Goal: Task Accomplishment & Management: Complete application form

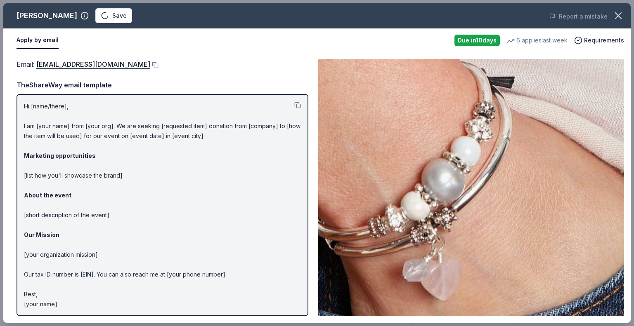
scroll to position [124, 0]
click at [100, 17] on html "Fall Raffle Fundraiser Earn Rewards Due in 10 days Share Lizzy James New 6 appl…" at bounding box center [317, 39] width 634 height 326
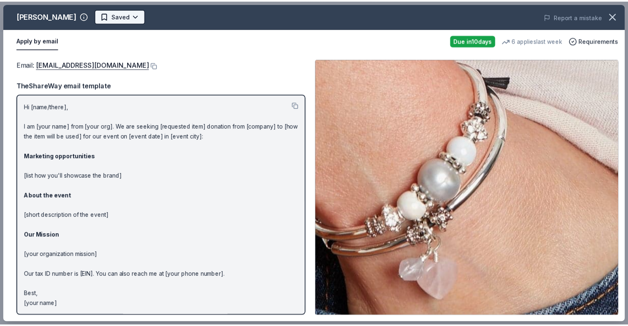
scroll to position [0, 0]
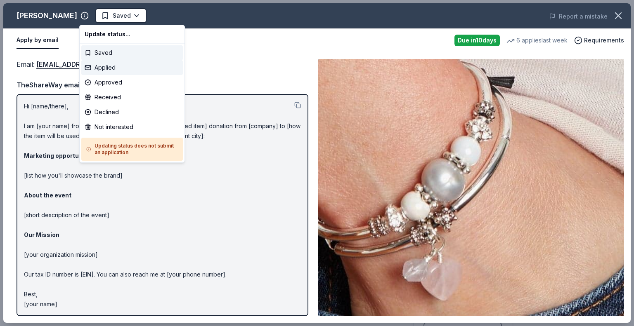
click at [104, 64] on div "Applied" at bounding box center [132, 67] width 102 height 15
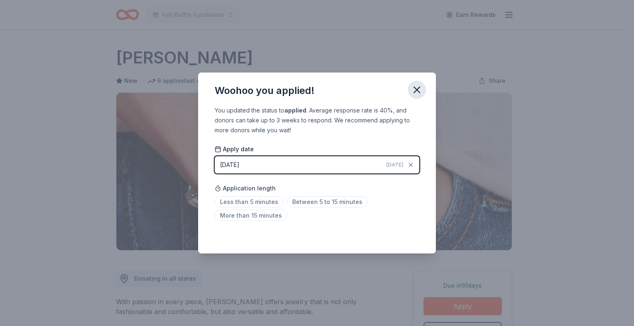
click at [413, 89] on icon "button" at bounding box center [417, 90] width 12 height 12
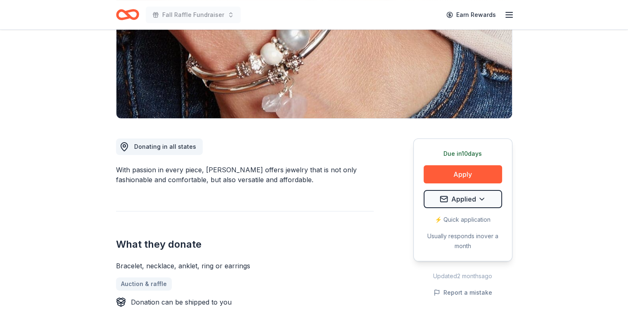
scroll to position [165, 0]
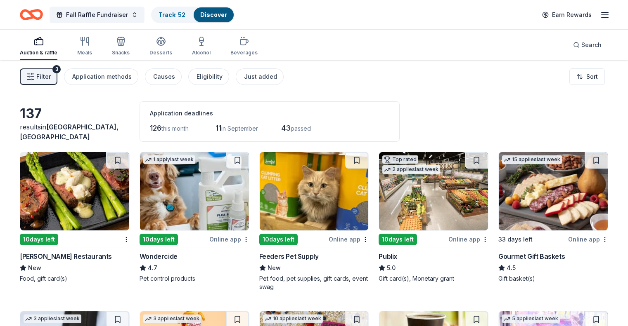
scroll to position [3979, 0]
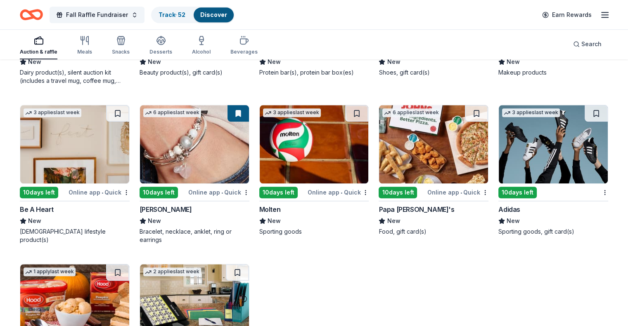
click at [70, 152] on img at bounding box center [74, 144] width 109 height 78
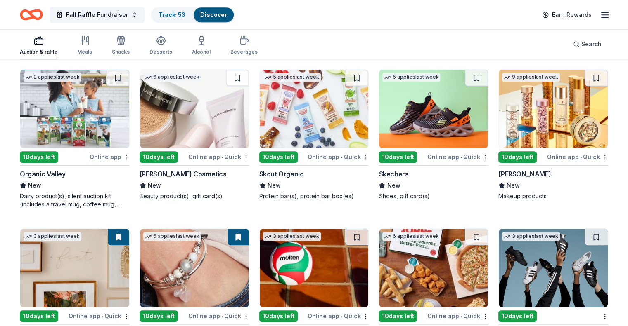
scroll to position [3814, 0]
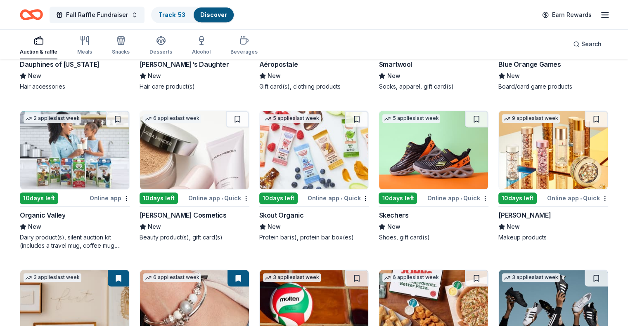
click at [542, 158] on img at bounding box center [552, 150] width 109 height 78
click at [175, 154] on img at bounding box center [194, 150] width 109 height 78
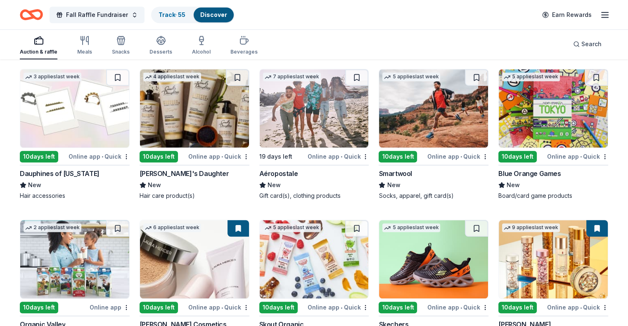
scroll to position [3691, 0]
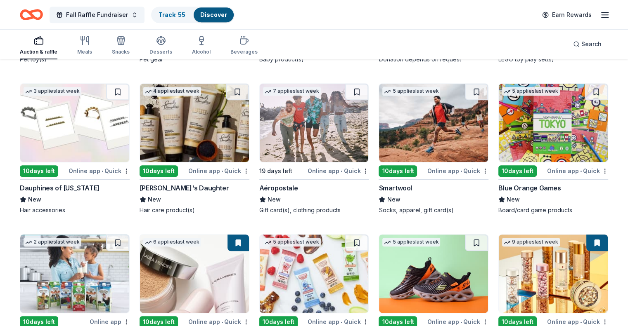
click at [172, 133] on img at bounding box center [194, 123] width 109 height 78
click at [58, 120] on img at bounding box center [74, 123] width 109 height 78
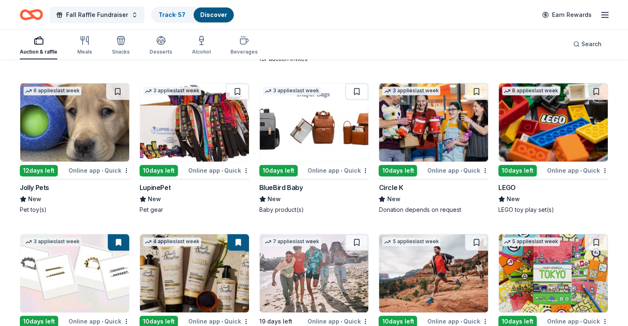
scroll to position [3526, 0]
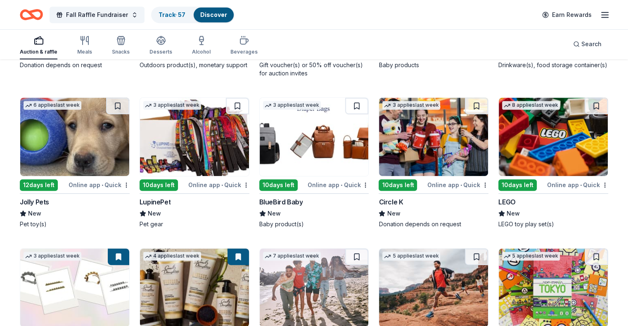
click at [509, 145] on img at bounding box center [552, 137] width 109 height 78
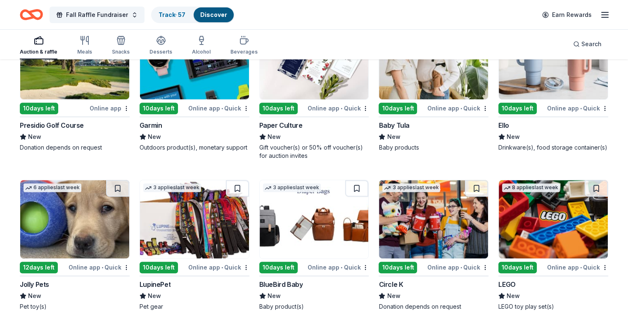
scroll to position [3402, 0]
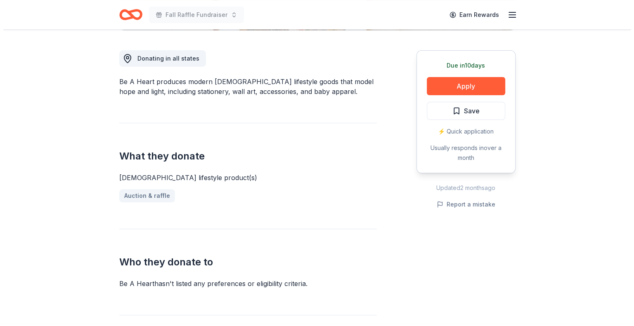
scroll to position [206, 0]
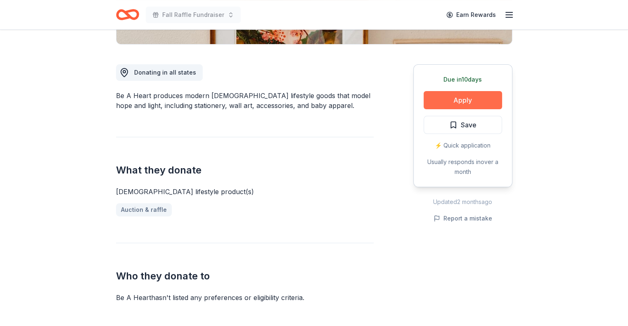
click at [434, 97] on button "Apply" at bounding box center [462, 100] width 78 height 18
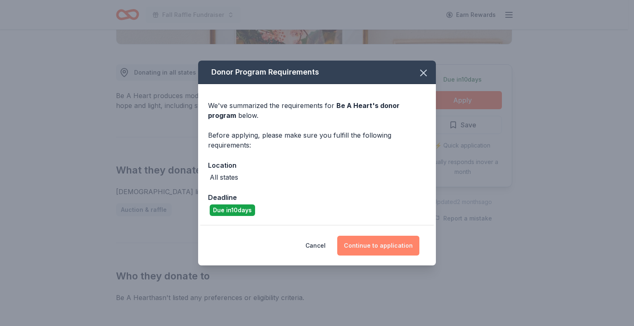
click at [375, 251] on button "Continue to application" at bounding box center [378, 246] width 82 height 20
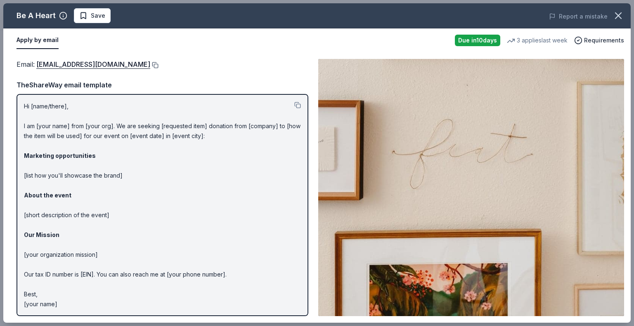
click at [150, 64] on button at bounding box center [154, 65] width 8 height 7
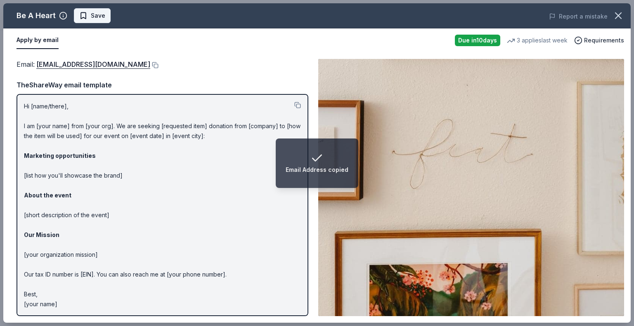
click at [94, 14] on span "Save" at bounding box center [98, 16] width 14 height 10
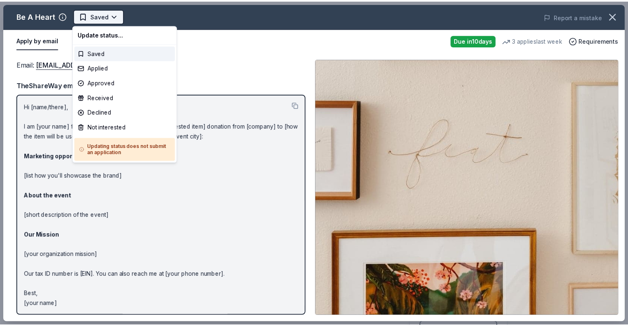
scroll to position [0, 0]
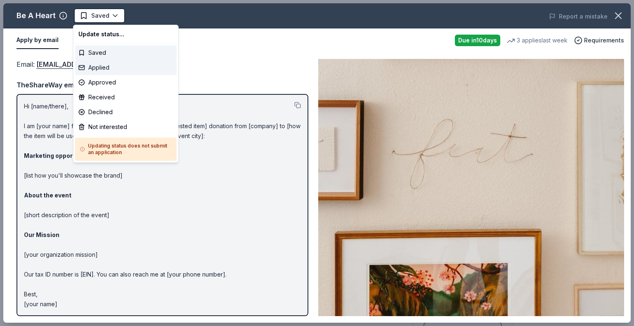
click at [93, 64] on div "Applied" at bounding box center [126, 67] width 102 height 15
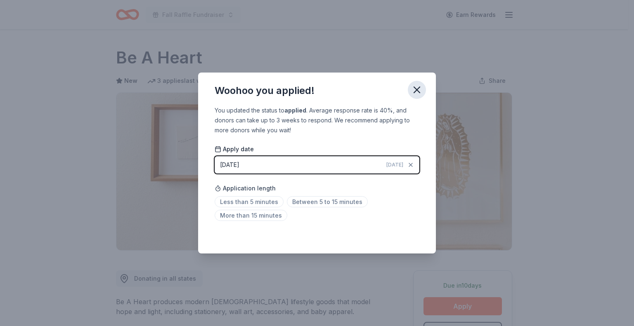
click at [415, 89] on icon "button" at bounding box center [417, 90] width 6 height 6
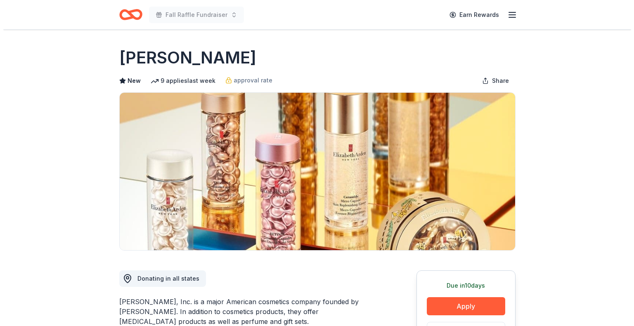
scroll to position [83, 0]
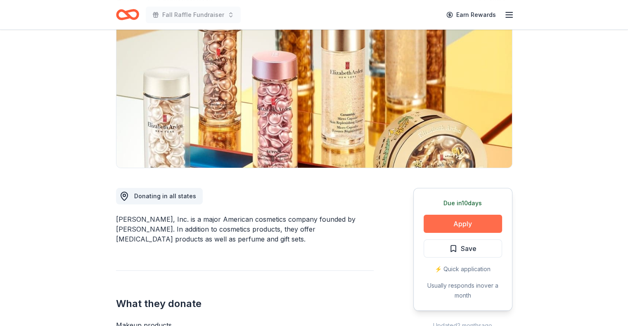
click at [439, 222] on button "Apply" at bounding box center [462, 224] width 78 height 18
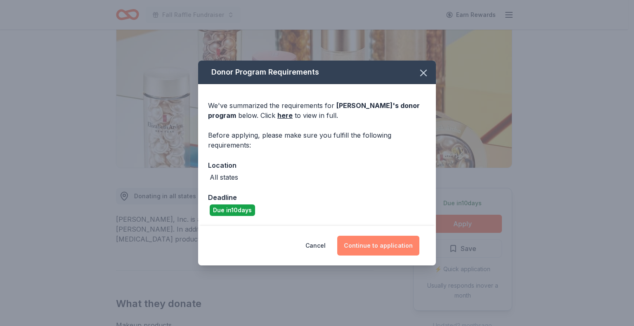
click at [394, 244] on button "Continue to application" at bounding box center [378, 246] width 82 height 20
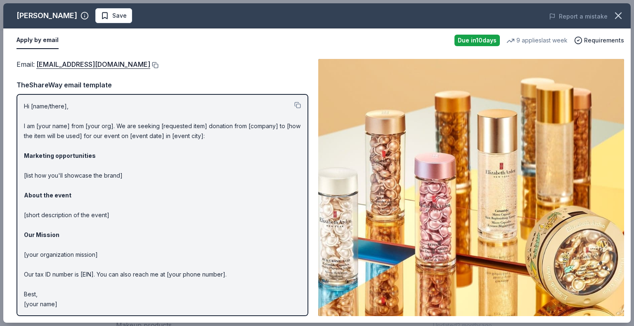
click at [156, 64] on button at bounding box center [154, 65] width 8 height 7
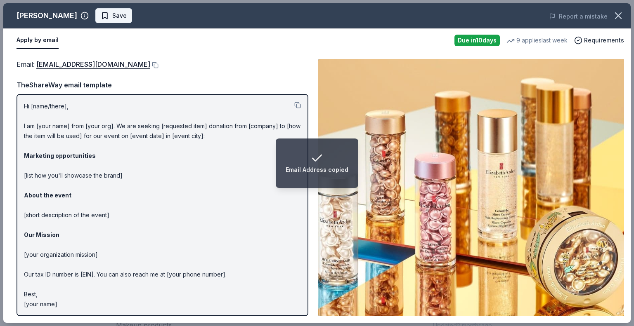
click at [105, 18] on span "Save" at bounding box center [114, 16] width 26 height 10
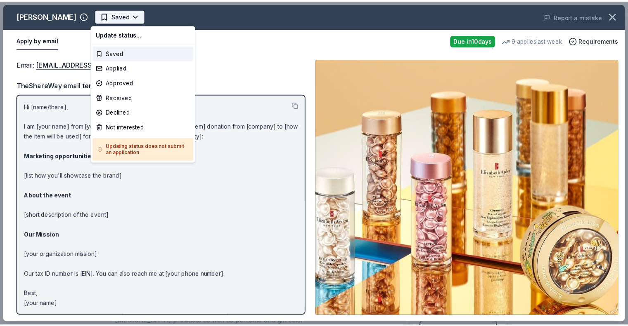
scroll to position [0, 0]
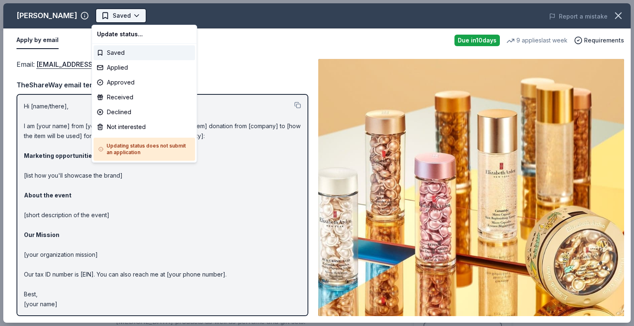
click at [107, 14] on html "Fall Raffle Fundraiser Earn Rewards Due in 10 days Share Elizabeth Arden New 9 …" at bounding box center [317, 163] width 634 height 326
click at [111, 63] on div "Applied" at bounding box center [145, 67] width 102 height 15
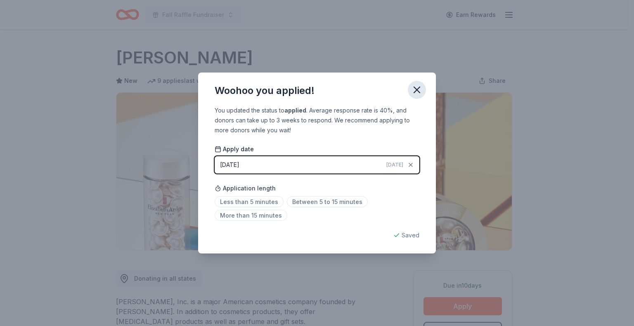
click at [417, 90] on icon "button" at bounding box center [417, 90] width 6 height 6
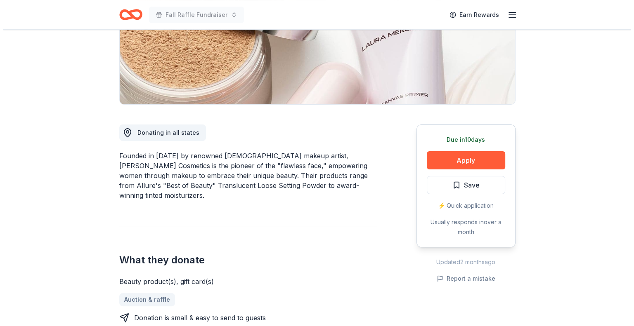
scroll to position [165, 0]
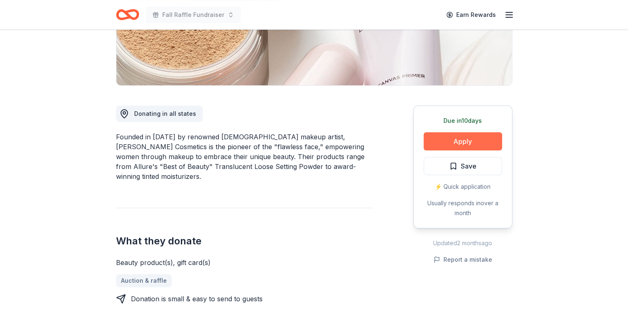
click at [433, 141] on button "Apply" at bounding box center [462, 141] width 78 height 18
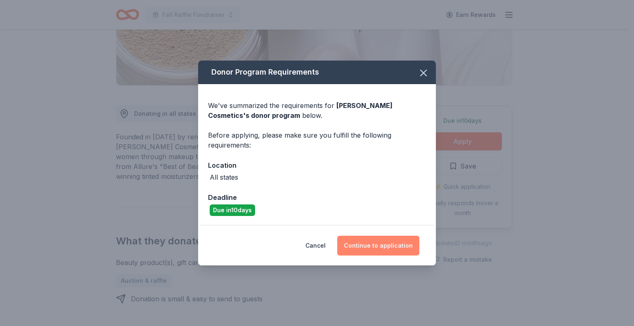
click at [375, 243] on button "Continue to application" at bounding box center [378, 246] width 82 height 20
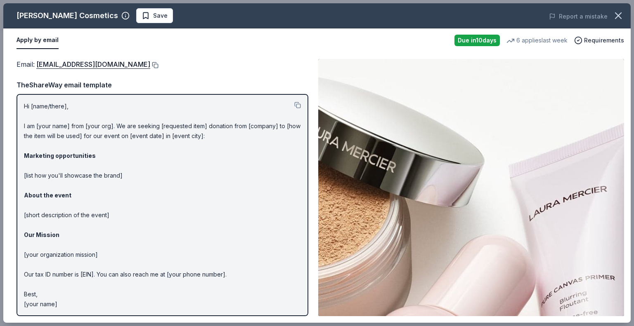
click at [150, 64] on button at bounding box center [154, 65] width 8 height 7
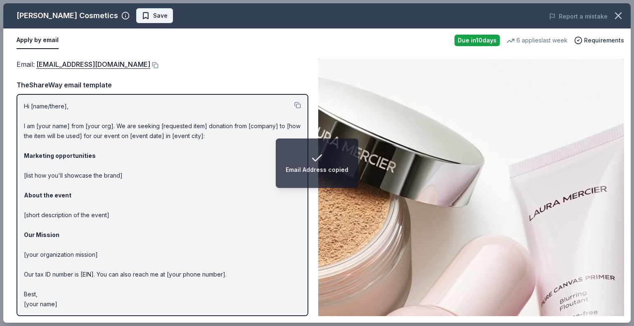
click at [153, 12] on span "Save" at bounding box center [160, 16] width 14 height 10
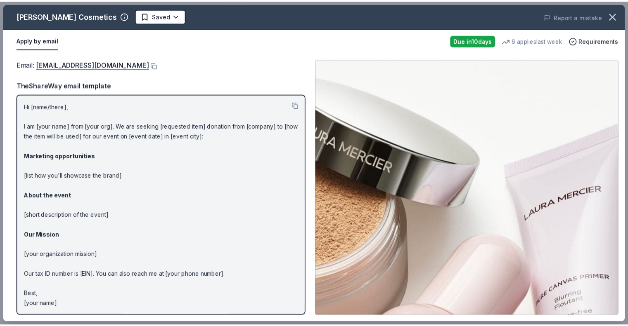
scroll to position [0, 0]
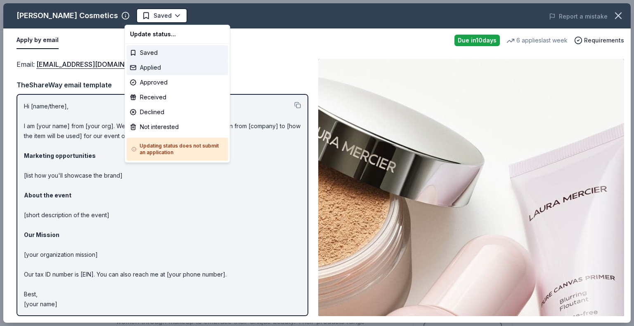
click at [142, 61] on div "Applied" at bounding box center [178, 67] width 102 height 15
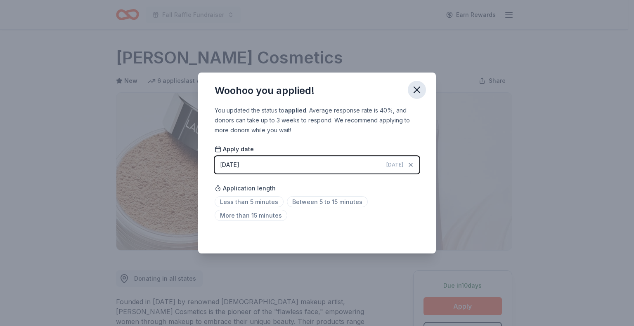
click at [418, 87] on icon "button" at bounding box center [417, 90] width 12 height 12
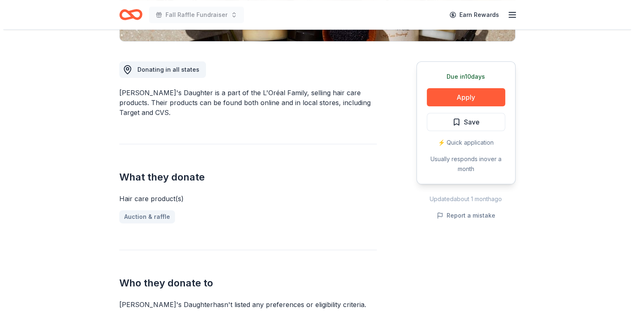
scroll to position [165, 0]
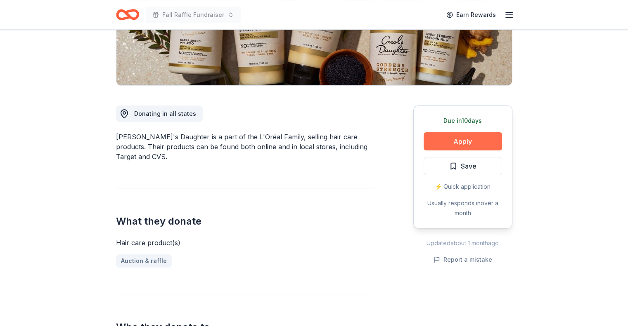
click at [453, 142] on button "Apply" at bounding box center [462, 141] width 78 height 18
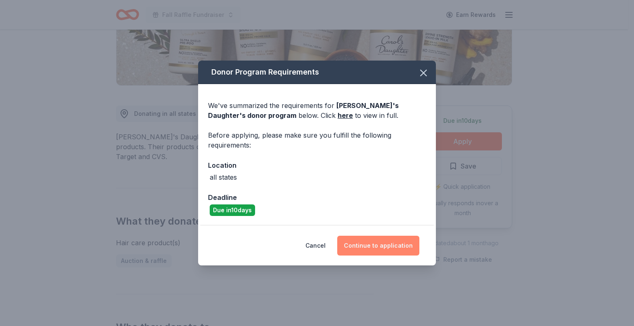
click at [375, 245] on button "Continue to application" at bounding box center [378, 246] width 82 height 20
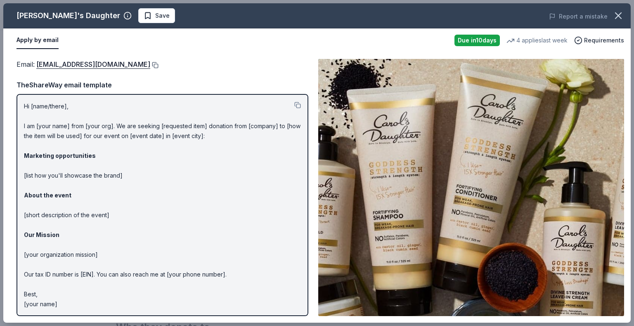
click at [156, 66] on button at bounding box center [154, 65] width 8 height 7
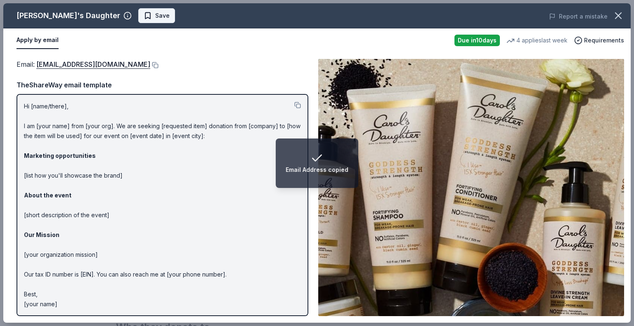
click at [155, 16] on span "Save" at bounding box center [162, 16] width 14 height 10
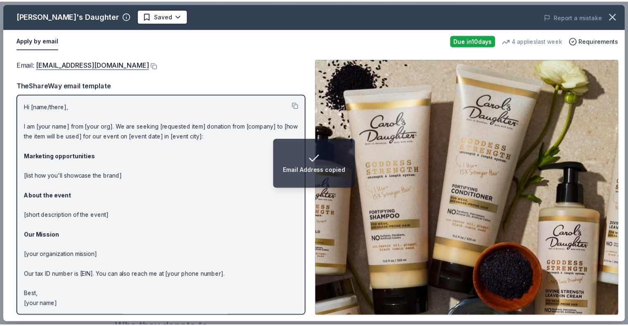
scroll to position [0, 0]
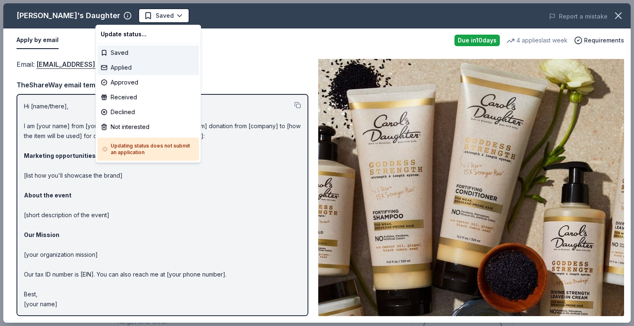
click at [119, 63] on div "Applied" at bounding box center [148, 67] width 102 height 15
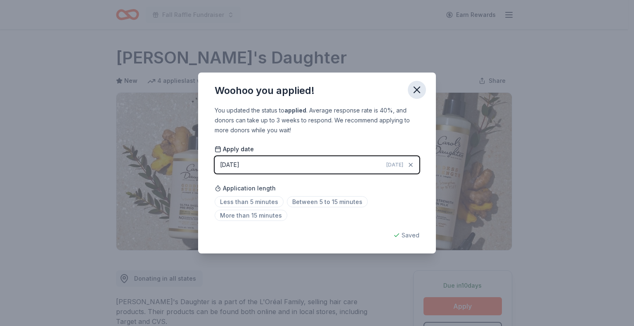
click at [414, 87] on icon "button" at bounding box center [417, 90] width 6 height 6
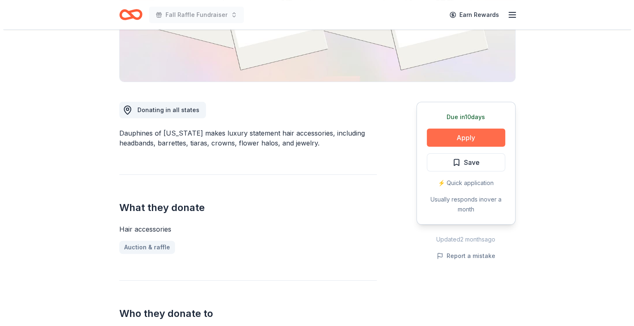
scroll to position [165, 0]
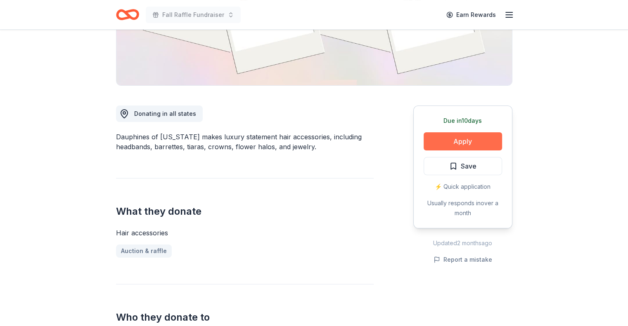
click at [452, 138] on button "Apply" at bounding box center [462, 141] width 78 height 18
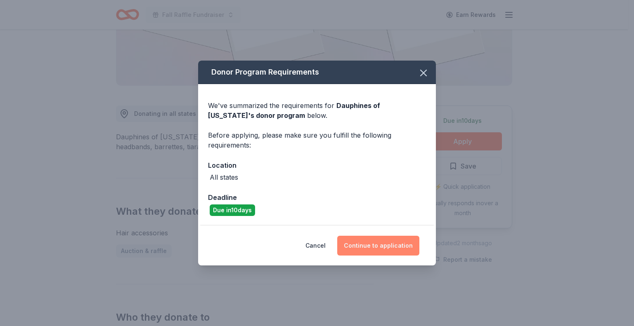
click at [366, 243] on button "Continue to application" at bounding box center [378, 246] width 82 height 20
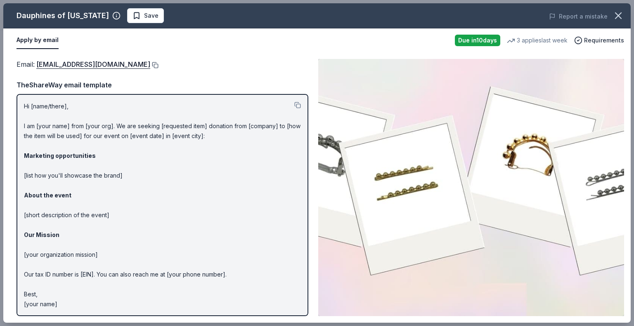
click at [158, 63] on button at bounding box center [154, 65] width 8 height 7
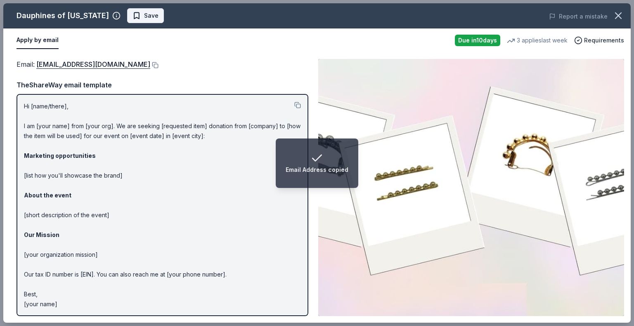
click at [144, 17] on span "Save" at bounding box center [151, 16] width 14 height 10
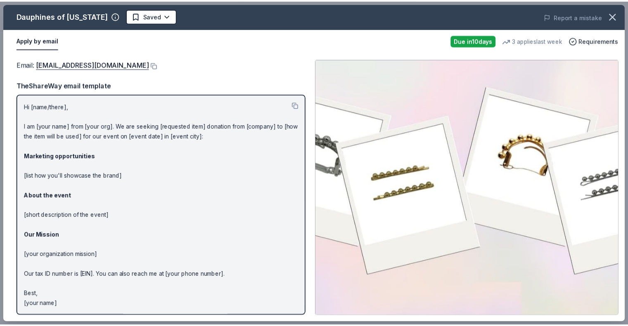
scroll to position [0, 0]
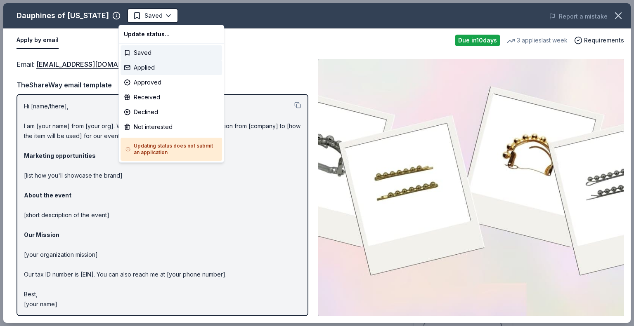
click at [137, 66] on div "Applied" at bounding box center [171, 67] width 102 height 15
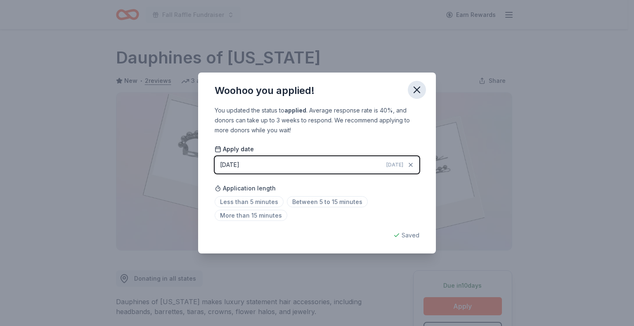
click at [414, 88] on icon "button" at bounding box center [417, 90] width 6 height 6
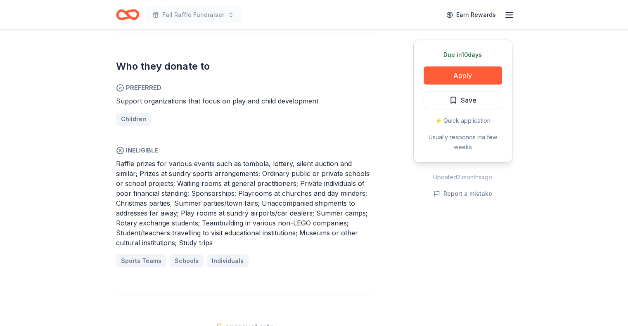
scroll to position [413, 0]
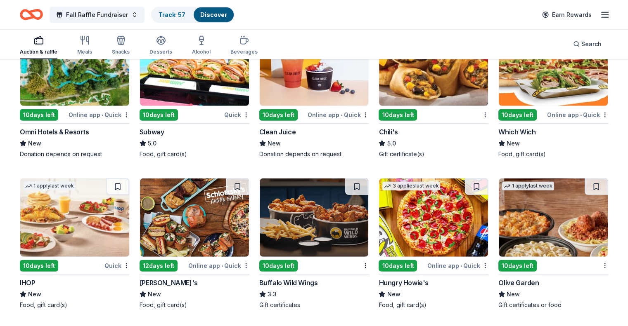
scroll to position [2220, 0]
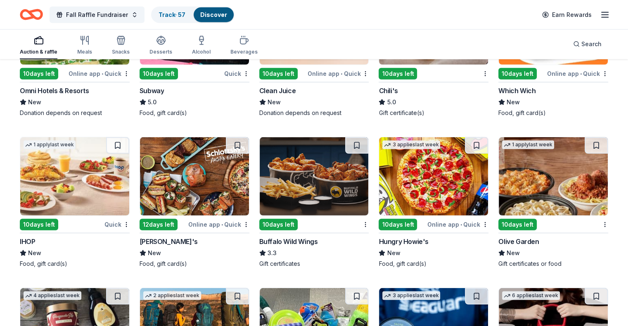
click at [504, 175] on img at bounding box center [552, 176] width 109 height 78
click at [324, 178] on img at bounding box center [314, 176] width 109 height 78
click at [409, 179] on img at bounding box center [433, 176] width 109 height 78
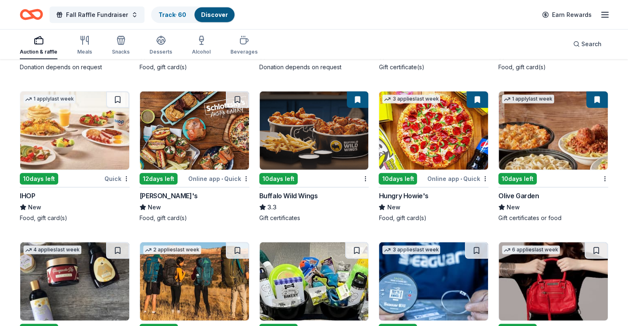
scroll to position [2261, 0]
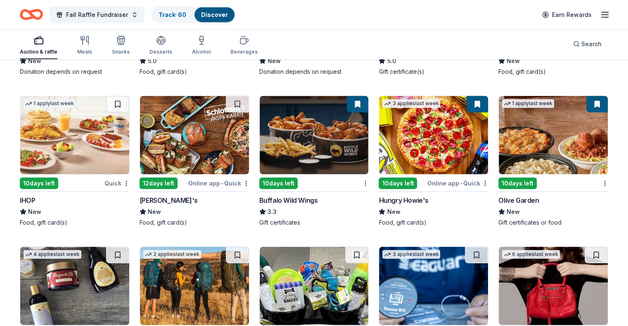
click at [85, 150] on img at bounding box center [74, 135] width 109 height 78
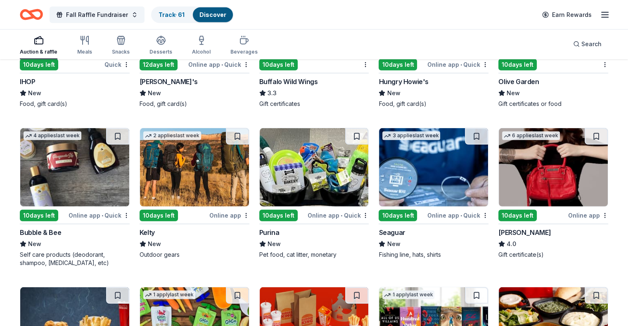
scroll to position [2385, 0]
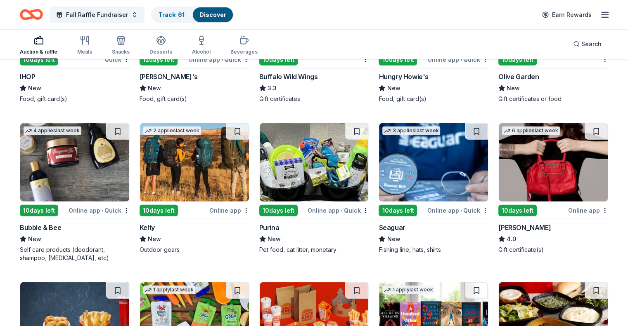
click at [518, 162] on img at bounding box center [552, 162] width 109 height 78
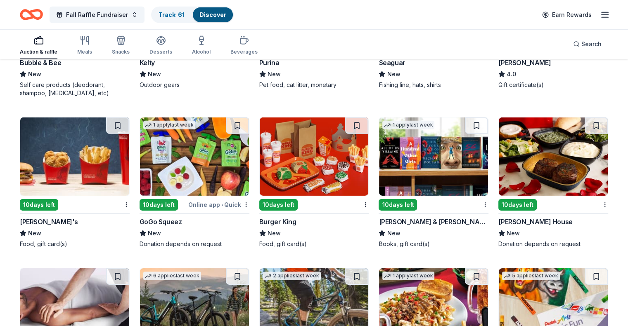
scroll to position [2550, 0]
click at [532, 163] on img at bounding box center [552, 157] width 109 height 78
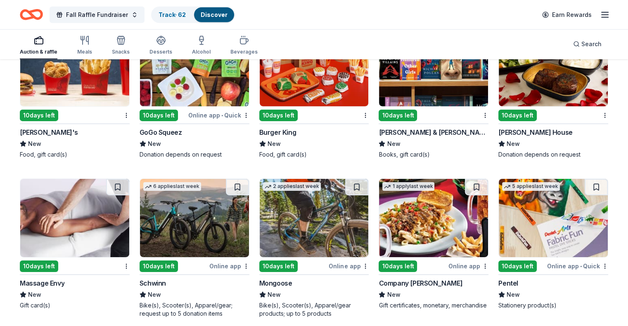
scroll to position [2674, 0]
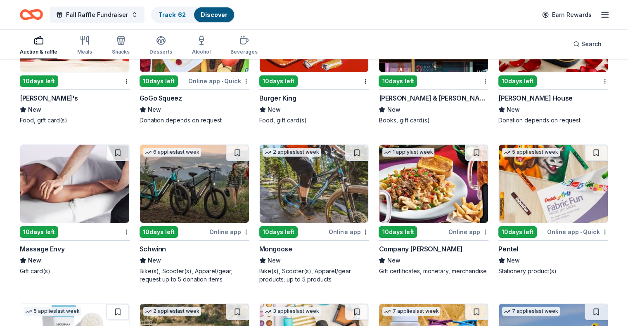
click at [88, 182] on img at bounding box center [74, 184] width 109 height 78
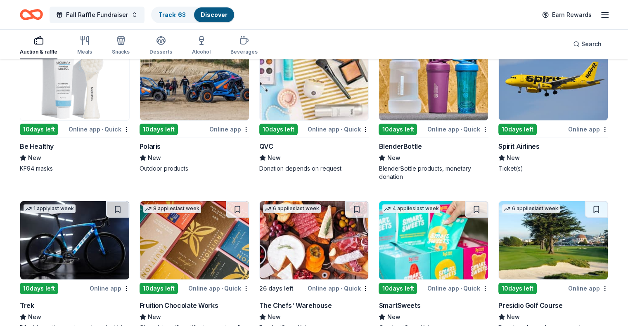
scroll to position [3004, 0]
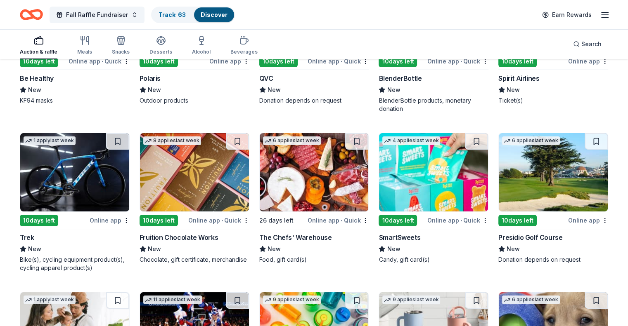
click at [218, 188] on img at bounding box center [194, 172] width 109 height 78
click at [415, 189] on img at bounding box center [433, 172] width 109 height 78
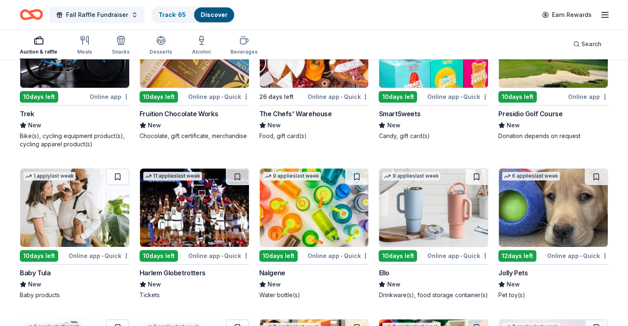
scroll to position [3169, 0]
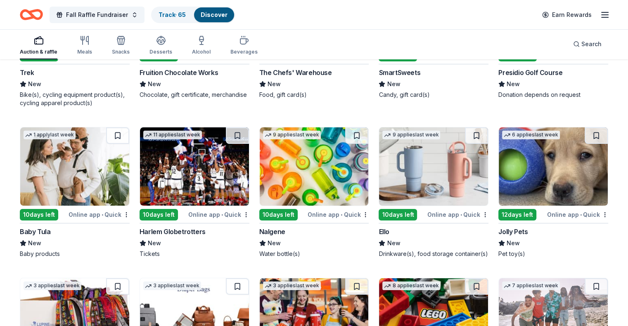
click at [295, 179] on img at bounding box center [314, 167] width 109 height 78
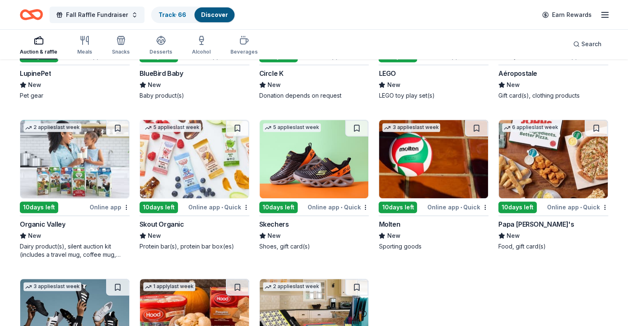
scroll to position [3499, 0]
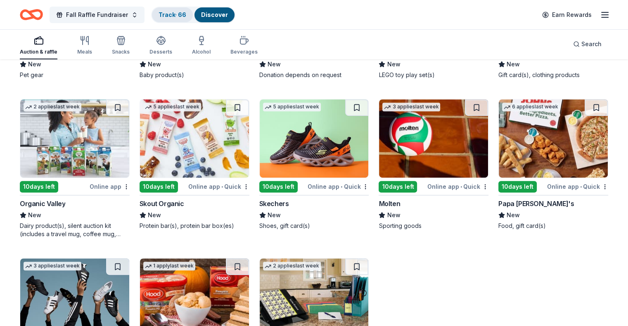
click at [178, 13] on link "Track · 66" at bounding box center [172, 14] width 28 height 7
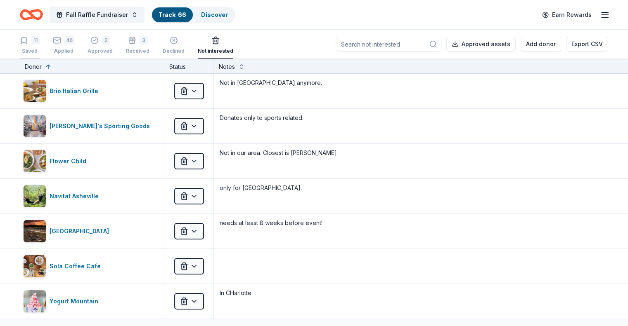
click at [40, 42] on div "11" at bounding box center [30, 40] width 20 height 8
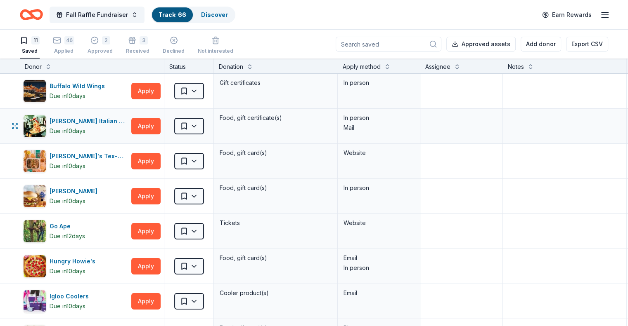
click at [382, 129] on div "Mail" at bounding box center [378, 128] width 71 height 10
click at [558, 125] on textarea at bounding box center [564, 126] width 122 height 33
click at [534, 98] on textarea at bounding box center [564, 91] width 122 height 33
drag, startPoint x: 534, startPoint y: 98, endPoint x: 546, endPoint y: 69, distance: 31.2
click at [534, 96] on textarea at bounding box center [564, 91] width 122 height 33
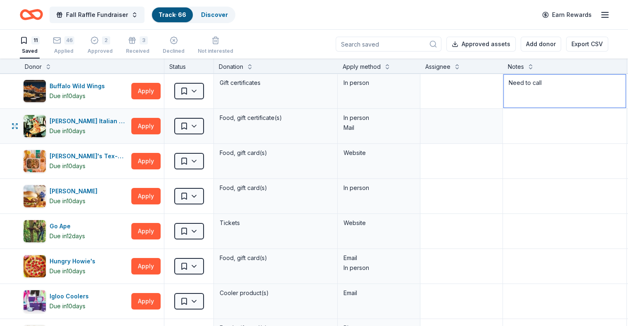
type textarea "Need to call"
click at [535, 124] on textarea at bounding box center [564, 126] width 122 height 33
paste textarea "Need to call"
type textarea "Need to call"
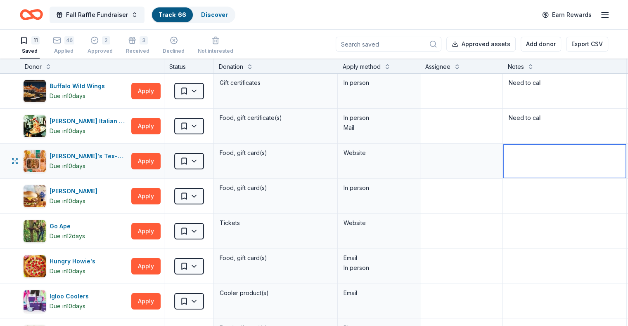
click at [536, 160] on textarea at bounding box center [564, 161] width 122 height 33
paste textarea "Need to call"
type textarea "Need to call"
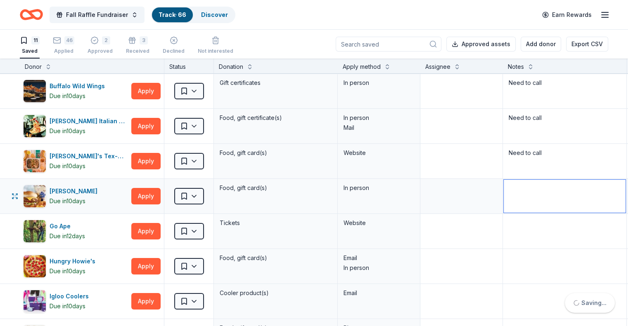
click at [536, 203] on textarea at bounding box center [564, 196] width 122 height 33
paste textarea "Need to call"
type textarea "Need to call"
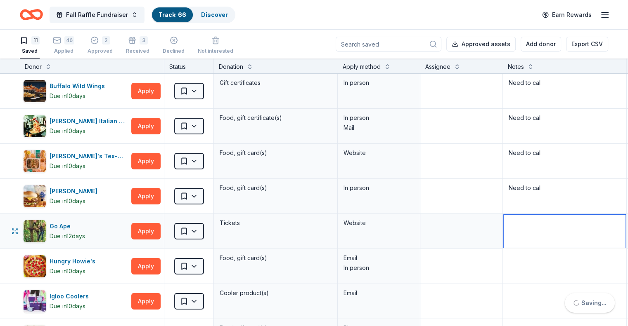
click at [531, 229] on textarea at bounding box center [564, 231] width 122 height 33
paste textarea "Need to call"
type textarea "N"
click at [521, 252] on textarea at bounding box center [564, 266] width 122 height 33
paste textarea "Need to call"
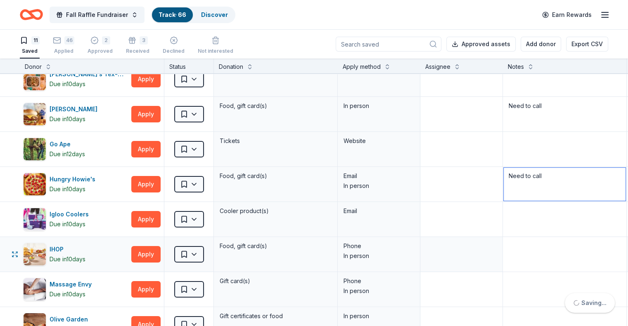
scroll to position [83, 0]
type textarea "Need to call"
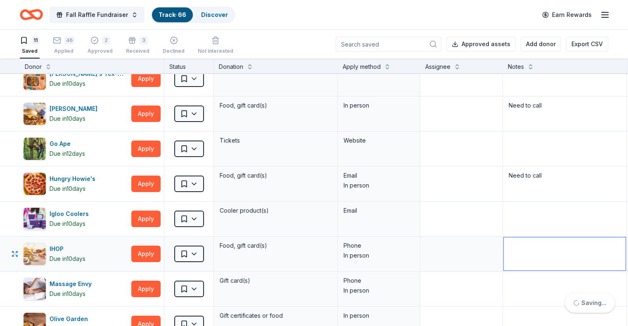
click at [530, 255] on textarea at bounding box center [564, 254] width 122 height 33
paste textarea "Need to call"
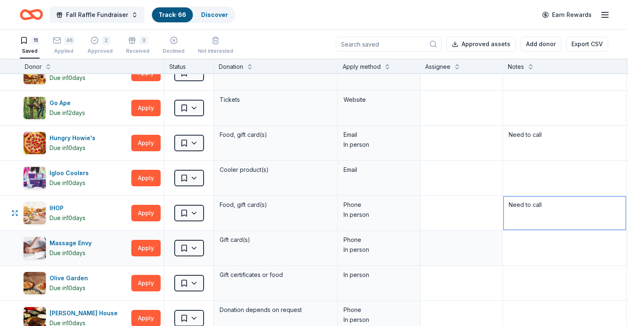
scroll to position [124, 0]
type textarea "Need to call"
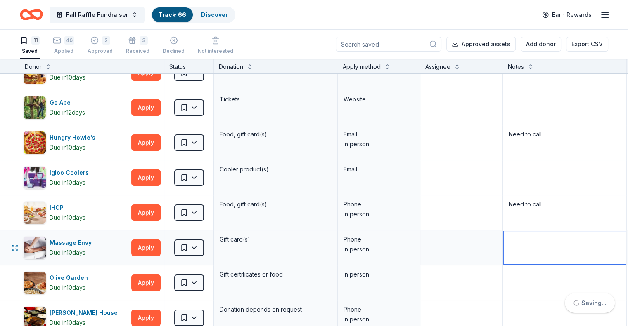
click at [530, 250] on textarea at bounding box center [564, 247] width 122 height 33
paste textarea "Need to call"
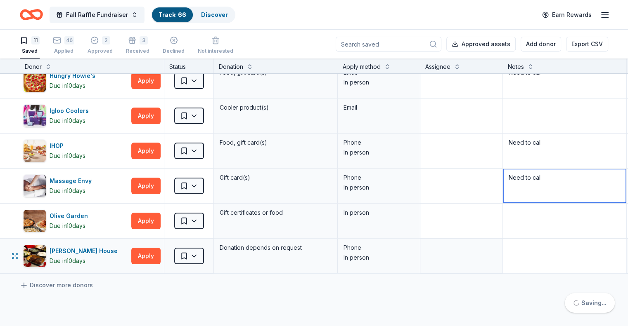
scroll to position [206, 0]
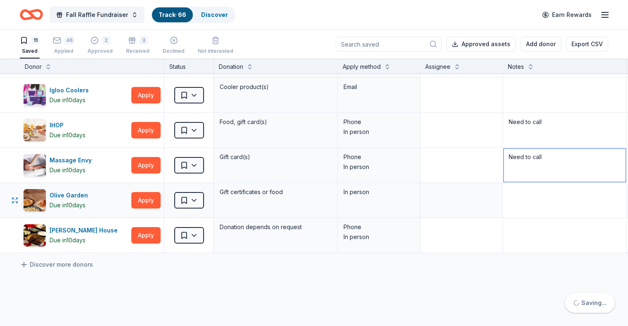
type textarea "Need to call"
click at [530, 197] on textarea at bounding box center [564, 200] width 122 height 33
paste textarea "Need to call"
type textarea "Need to call"
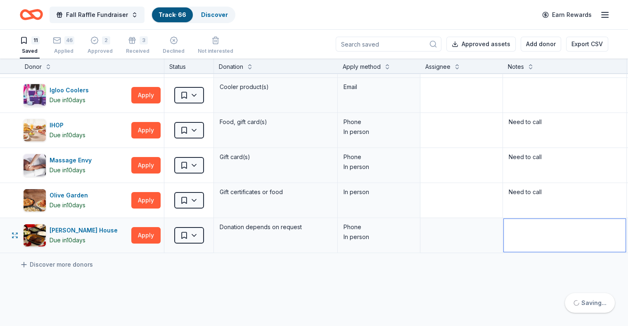
click at [531, 231] on textarea at bounding box center [564, 235] width 122 height 33
paste textarea "Need to call"
type textarea "Need to call"
click at [508, 277] on div "Buffalo Wild Wings Due in 10 days Apply Saved Gift certificates In person Need …" at bounding box center [323, 138] width 646 height 541
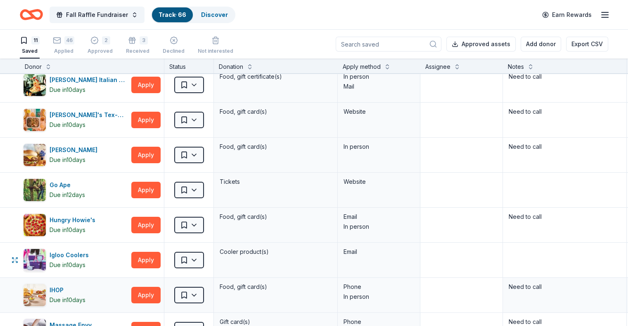
scroll to position [0, 0]
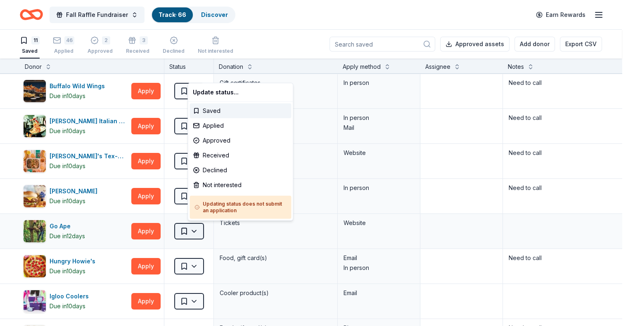
click at [202, 230] on html "Fall Raffle Fundraiser Track · 66 Discover Earn Rewards 11 Saved 46 Applied 2 A…" at bounding box center [314, 163] width 628 height 326
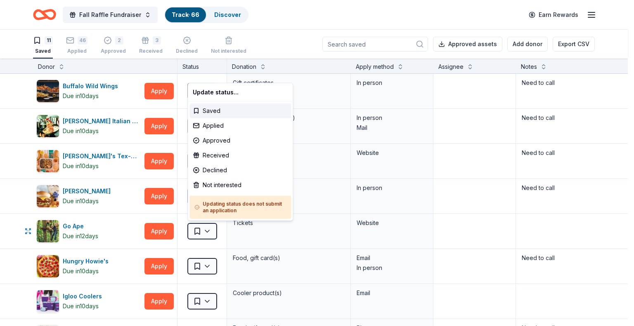
click at [202, 230] on html "Fall Raffle Fundraiser Track · 66 Discover Earn Rewards 11 Saved 46 Applied 2 A…" at bounding box center [317, 163] width 634 height 326
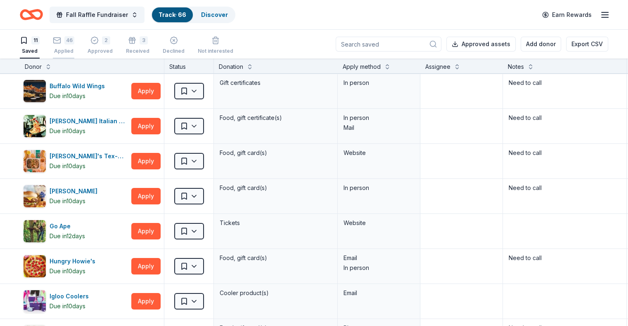
click at [74, 42] on div "46" at bounding box center [69, 40] width 10 height 8
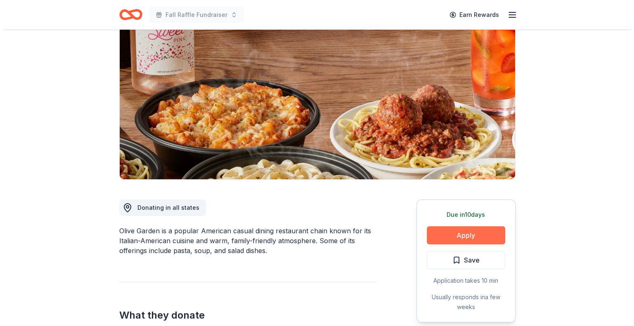
scroll to position [83, 0]
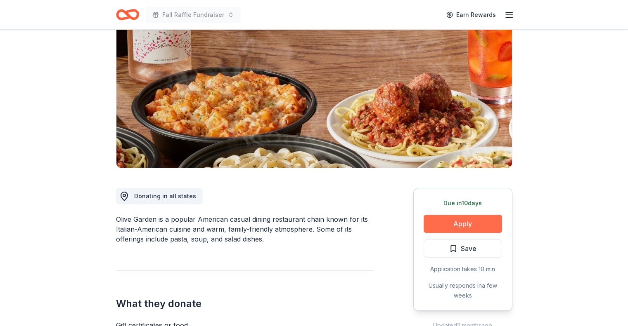
click at [459, 220] on button "Apply" at bounding box center [462, 224] width 78 height 18
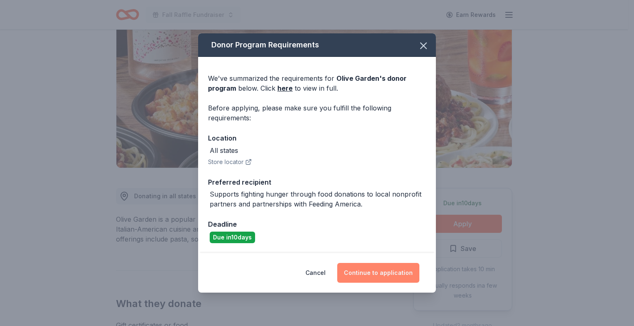
click at [358, 271] on button "Continue to application" at bounding box center [378, 273] width 82 height 20
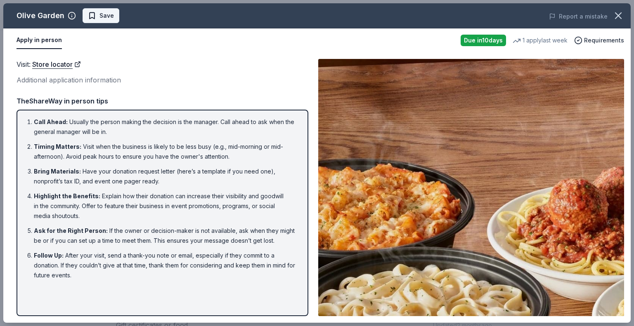
click at [88, 14] on span "Save" at bounding box center [101, 16] width 26 height 10
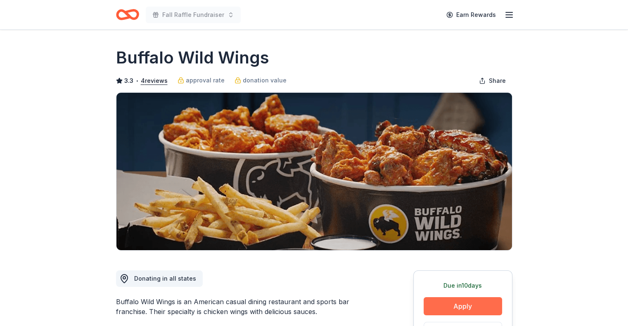
click at [442, 304] on button "Apply" at bounding box center [462, 307] width 78 height 18
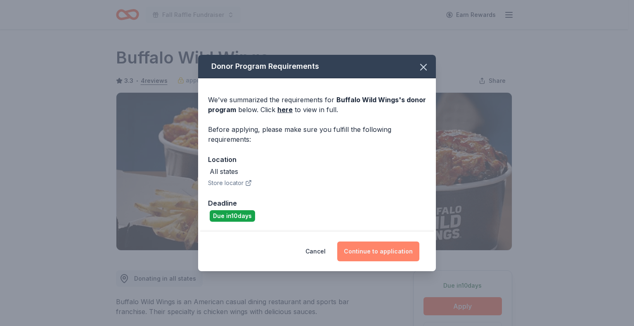
click at [382, 247] on button "Continue to application" at bounding box center [378, 252] width 82 height 20
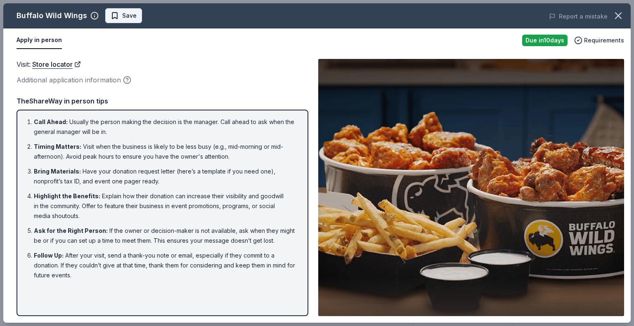
click at [122, 16] on span "Save" at bounding box center [129, 16] width 14 height 10
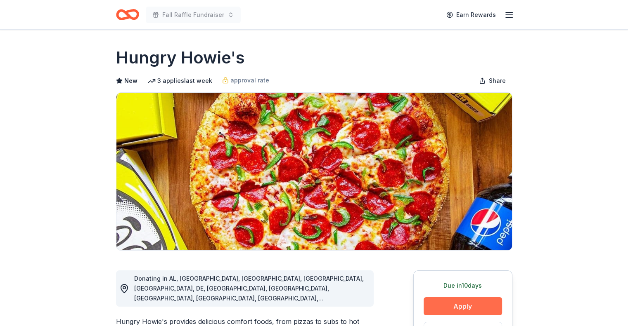
click at [449, 304] on button "Apply" at bounding box center [462, 307] width 78 height 18
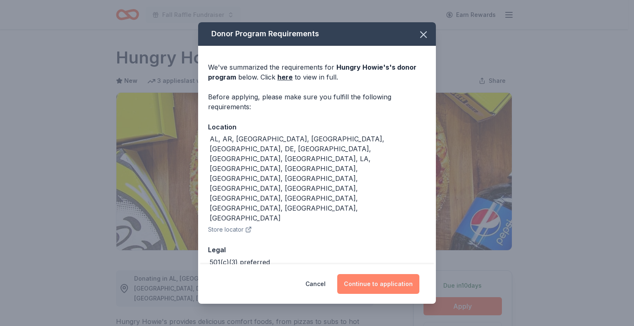
click at [359, 274] on button "Continue to application" at bounding box center [378, 284] width 82 height 20
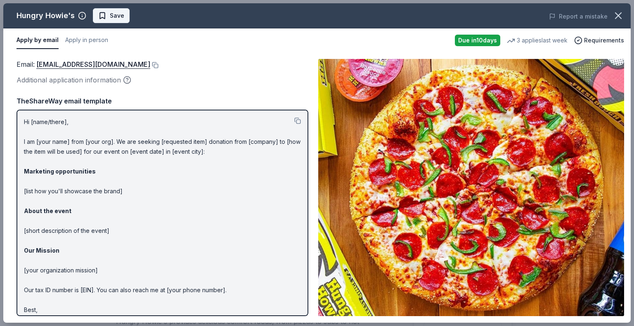
click at [102, 16] on span "Save" at bounding box center [111, 16] width 26 height 10
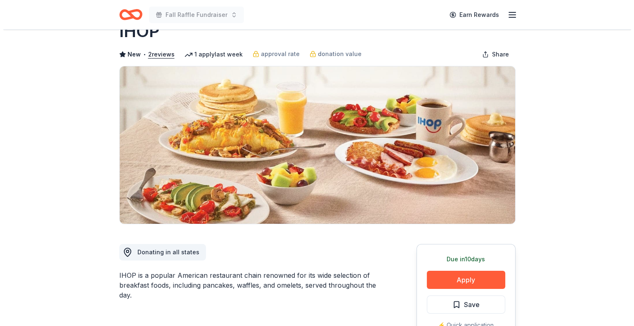
scroll to position [41, 0]
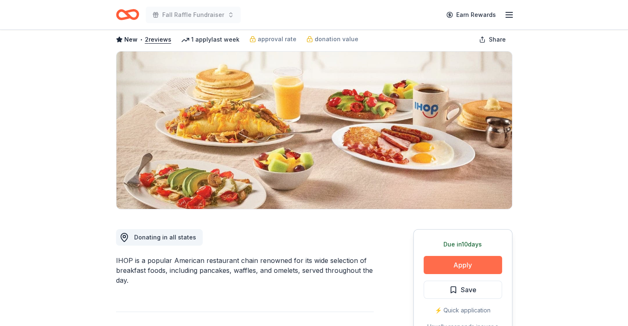
click at [443, 262] on button "Apply" at bounding box center [462, 265] width 78 height 18
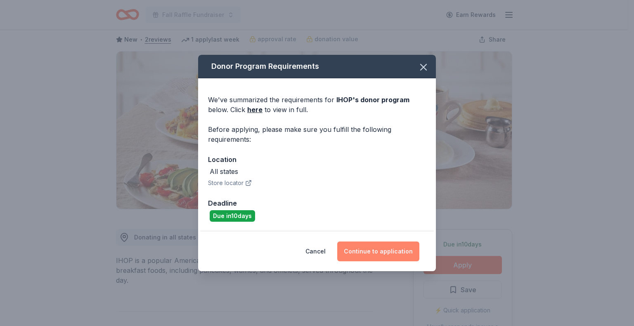
click at [405, 250] on button "Continue to application" at bounding box center [378, 252] width 82 height 20
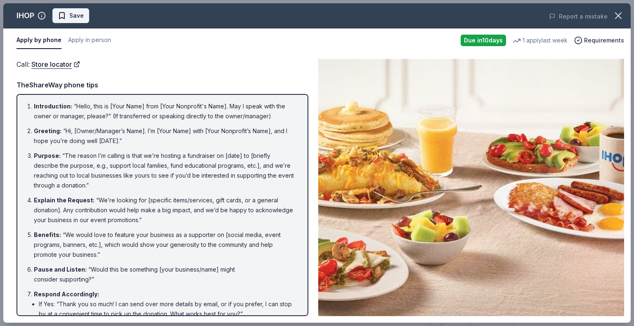
click at [74, 11] on span "Save" at bounding box center [76, 16] width 14 height 10
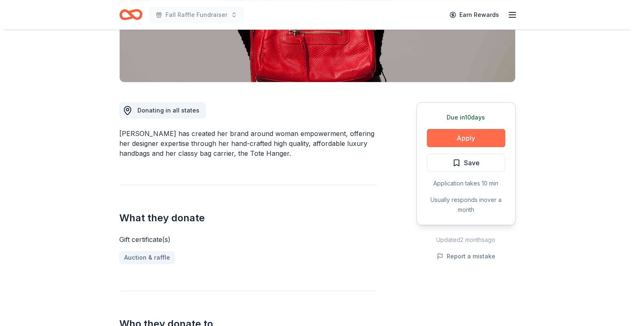
scroll to position [165, 0]
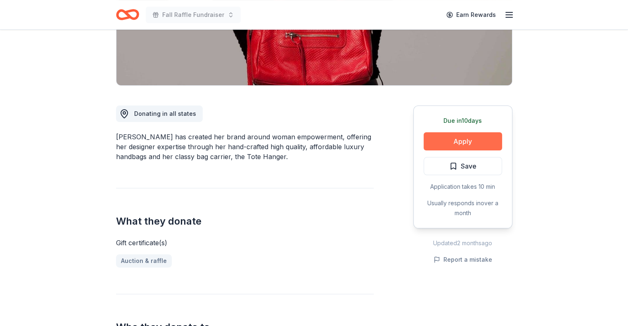
click at [453, 142] on button "Apply" at bounding box center [462, 141] width 78 height 18
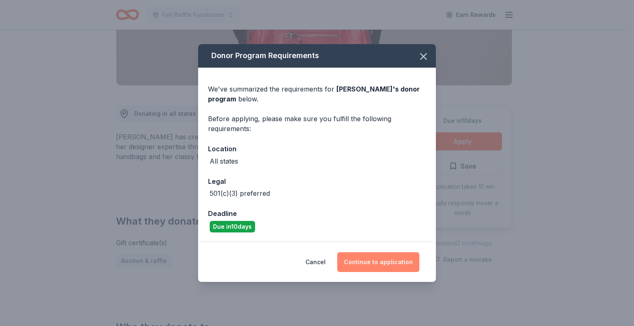
click at [375, 260] on button "Continue to application" at bounding box center [378, 263] width 82 height 20
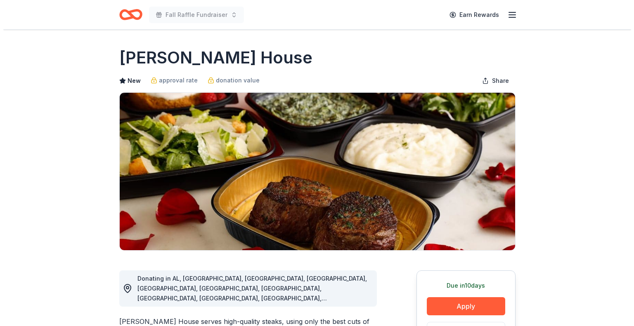
scroll to position [41, 0]
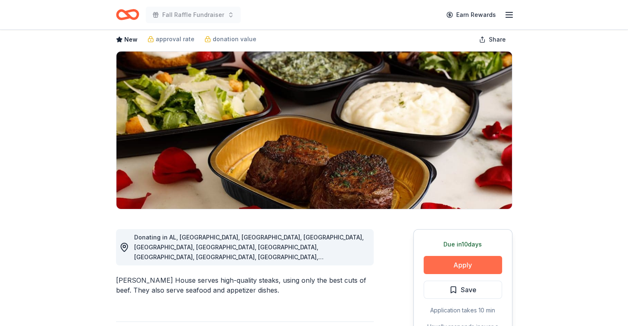
click at [452, 266] on button "Apply" at bounding box center [462, 265] width 78 height 18
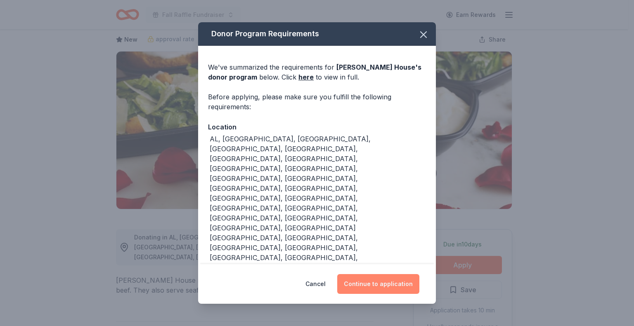
click at [406, 274] on button "Continue to application" at bounding box center [378, 284] width 82 height 20
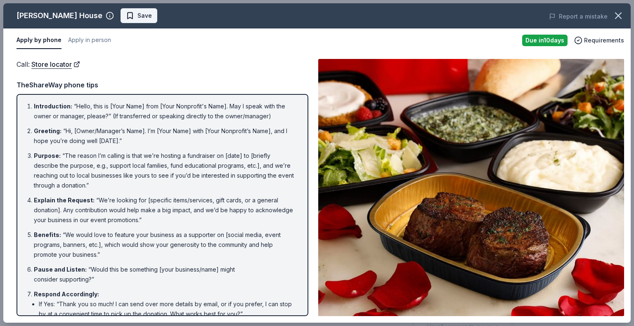
click at [128, 18] on button "Save" at bounding box center [138, 15] width 37 height 15
click at [94, 39] on button "Apply in person" at bounding box center [89, 40] width 43 height 17
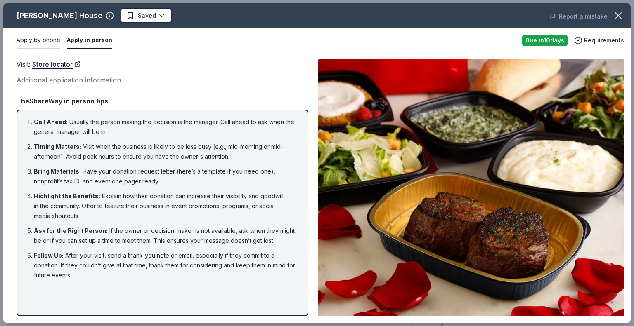
click at [45, 42] on button "Apply by phone" at bounding box center [39, 40] width 44 height 17
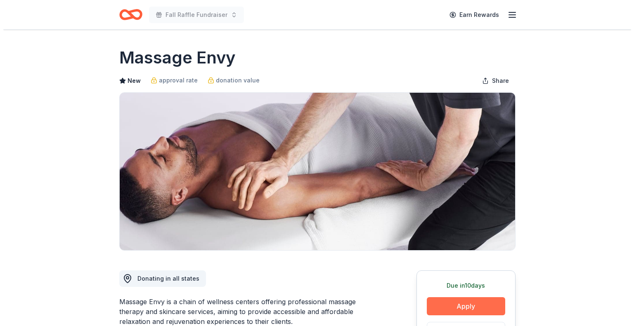
scroll to position [124, 0]
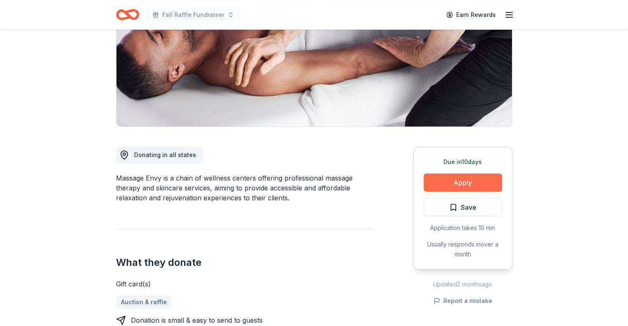
click at [444, 189] on button "Apply" at bounding box center [462, 183] width 78 height 18
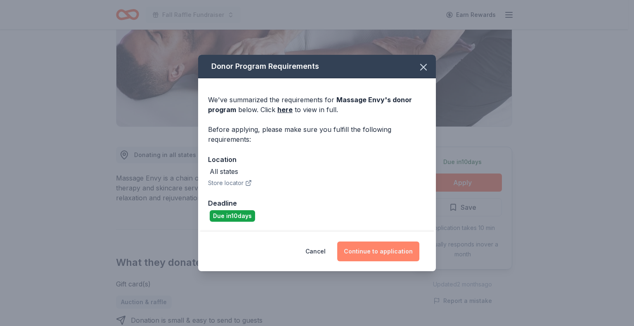
click at [387, 250] on button "Continue to application" at bounding box center [378, 252] width 82 height 20
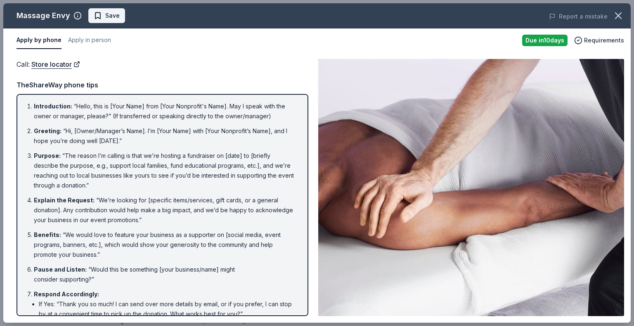
click at [111, 18] on span "Save" at bounding box center [112, 16] width 14 height 10
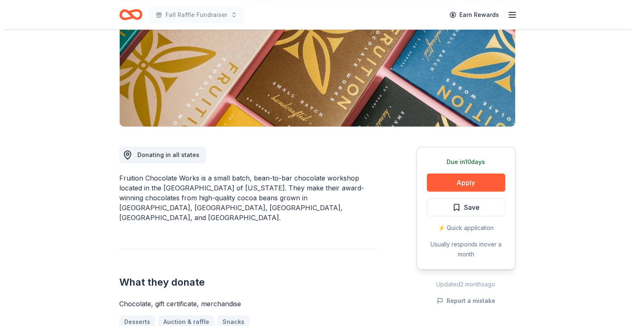
scroll to position [165, 0]
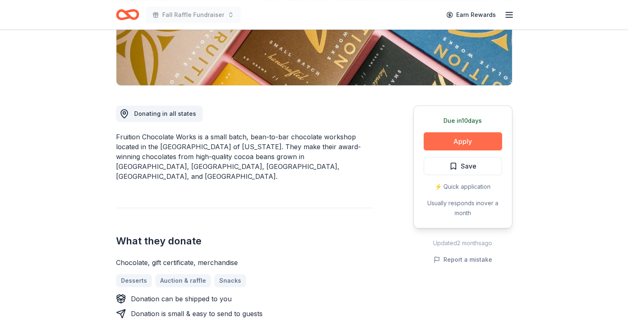
click at [437, 140] on button "Apply" at bounding box center [462, 141] width 78 height 18
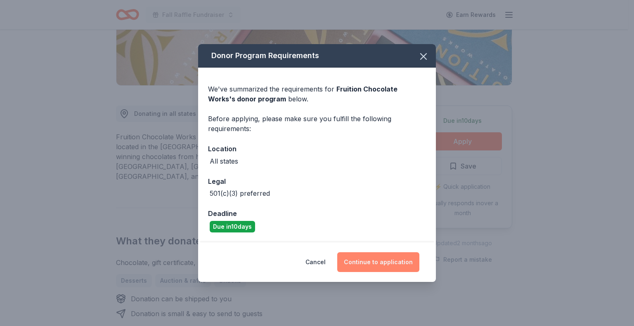
click at [381, 260] on button "Continue to application" at bounding box center [378, 263] width 82 height 20
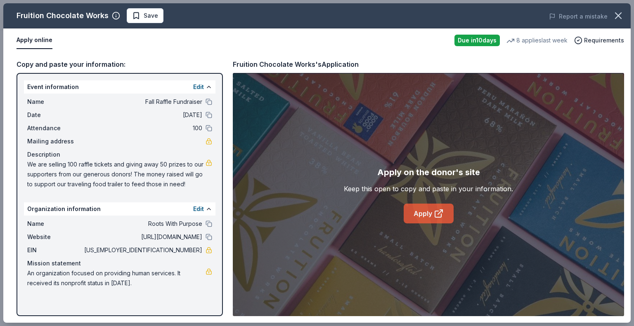
click at [413, 216] on link "Apply" at bounding box center [429, 214] width 50 height 20
click at [146, 13] on span "Save" at bounding box center [151, 16] width 14 height 10
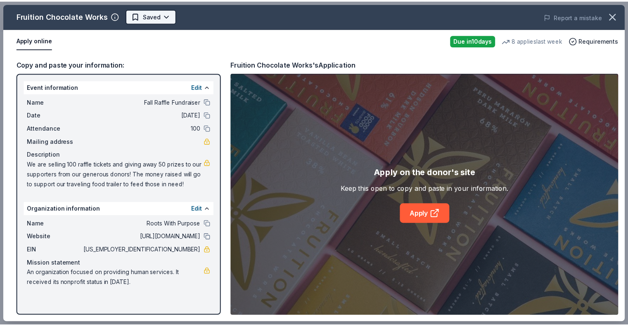
scroll to position [0, 0]
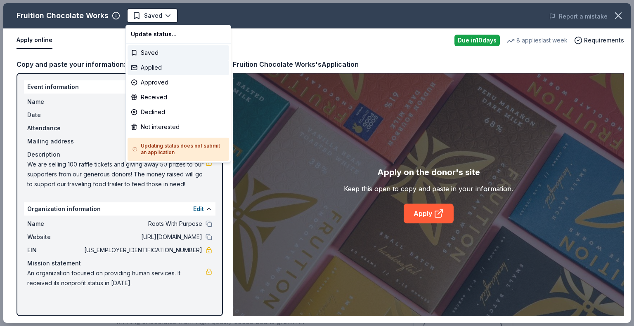
click at [153, 68] on div "Applied" at bounding box center [179, 67] width 102 height 15
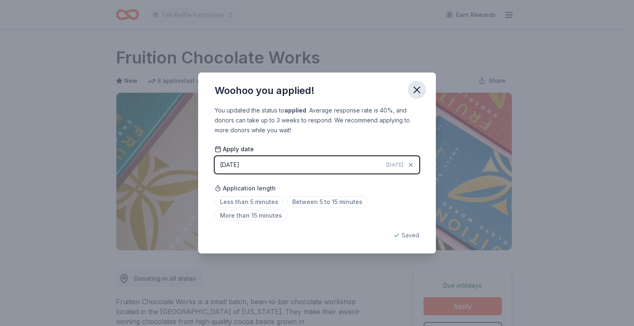
click at [413, 84] on icon "button" at bounding box center [417, 90] width 12 height 12
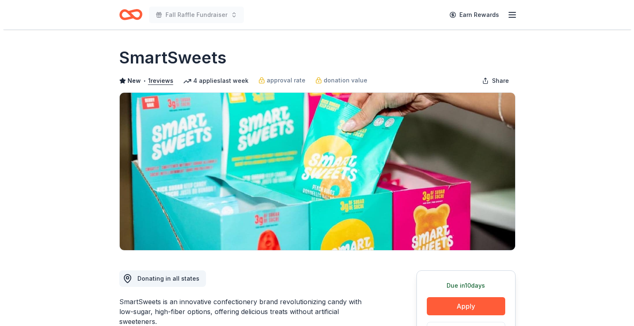
scroll to position [165, 0]
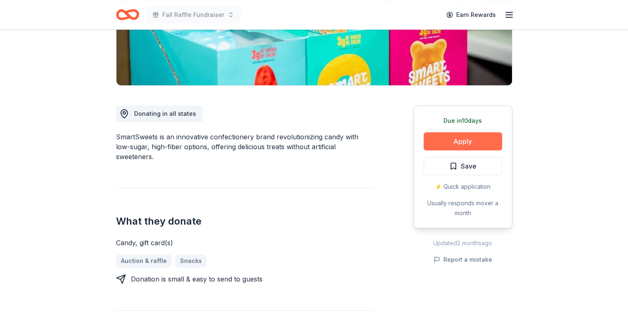
click at [443, 142] on button "Apply" at bounding box center [462, 141] width 78 height 18
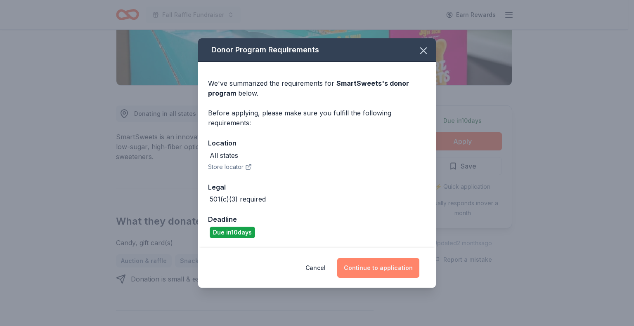
click at [360, 264] on button "Continue to application" at bounding box center [378, 268] width 82 height 20
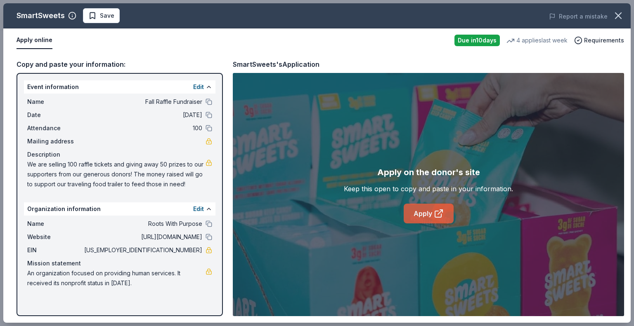
click at [414, 214] on link "Apply" at bounding box center [429, 214] width 50 height 20
click at [92, 14] on span "Save" at bounding box center [101, 16] width 26 height 10
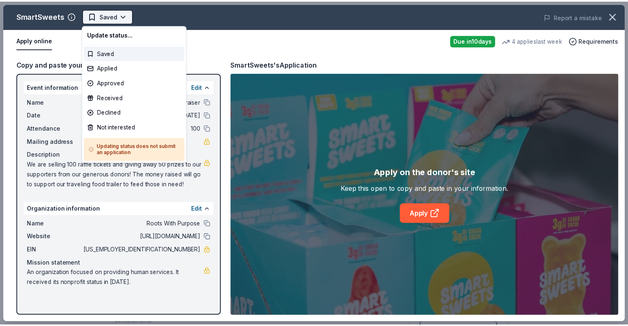
scroll to position [0, 0]
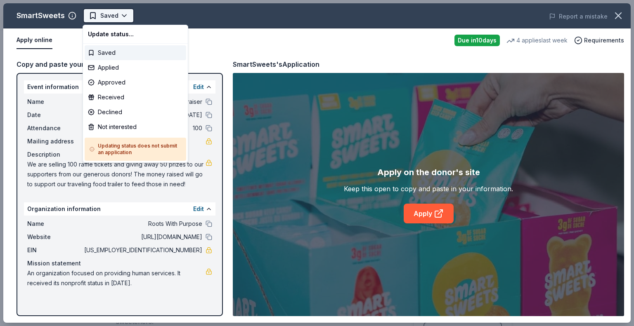
click at [104, 18] on html "Fall Raffle Fundraiser Earn Rewards Due [DATE] Share SmartSweets New • 1 review…" at bounding box center [317, 163] width 634 height 326
click at [105, 63] on div "Applied" at bounding box center [136, 67] width 102 height 15
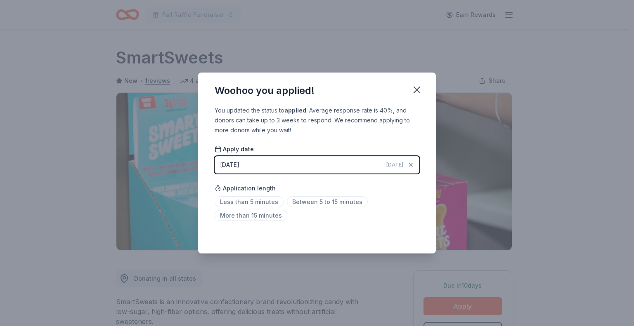
drag, startPoint x: 416, startPoint y: 83, endPoint x: 451, endPoint y: 41, distance: 54.4
click at [416, 82] on button "button" at bounding box center [417, 90] width 18 height 18
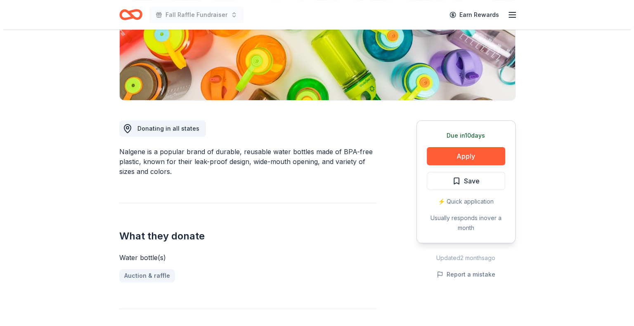
scroll to position [165, 0]
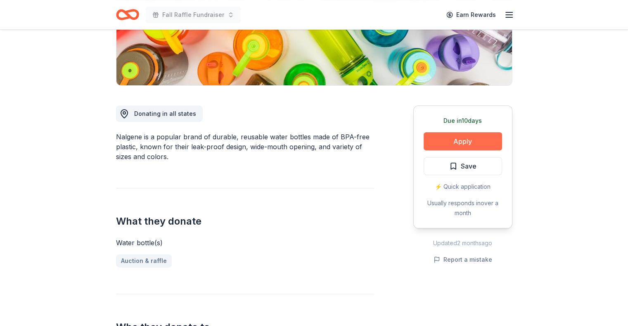
click at [455, 140] on button "Apply" at bounding box center [462, 141] width 78 height 18
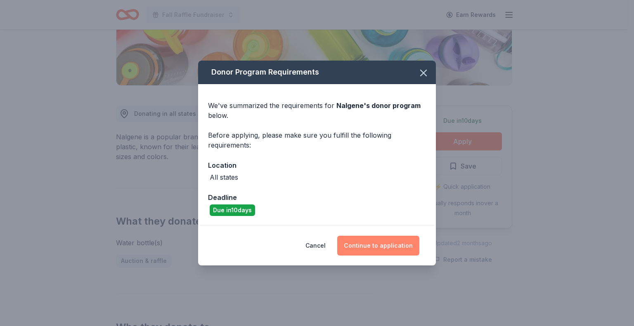
click at [363, 244] on button "Continue to application" at bounding box center [378, 246] width 82 height 20
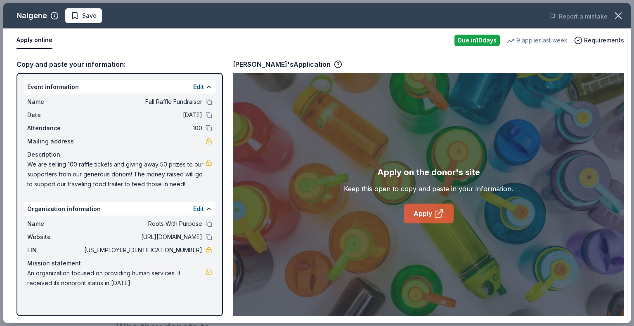
click at [423, 213] on link "Apply" at bounding box center [429, 214] width 50 height 20
click at [82, 18] on span "Save" at bounding box center [89, 16] width 14 height 10
click at [83, 16] on html "Fall Raffle Fundraiser Earn Rewards Due [DATE] Share Nalgene New 9 applies last…" at bounding box center [317, 163] width 634 height 326
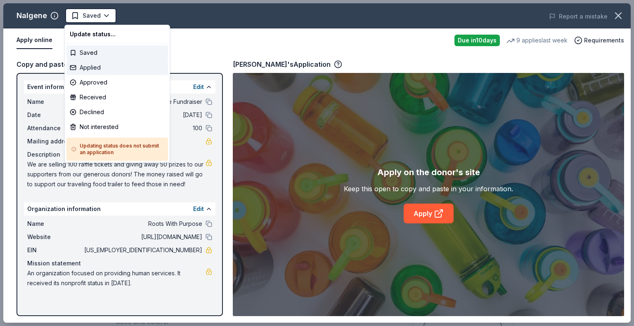
click at [84, 67] on div "Applied" at bounding box center [117, 67] width 102 height 15
